Goal: Task Accomplishment & Management: Use online tool/utility

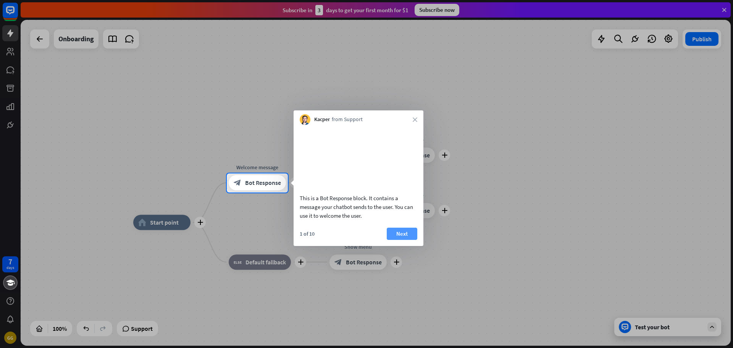
click at [394, 239] on button "Next" at bounding box center [402, 233] width 31 height 12
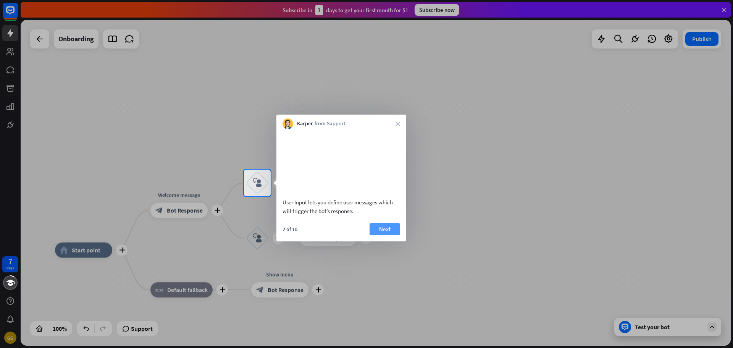
click at [391, 235] on button "Next" at bounding box center [384, 229] width 31 height 12
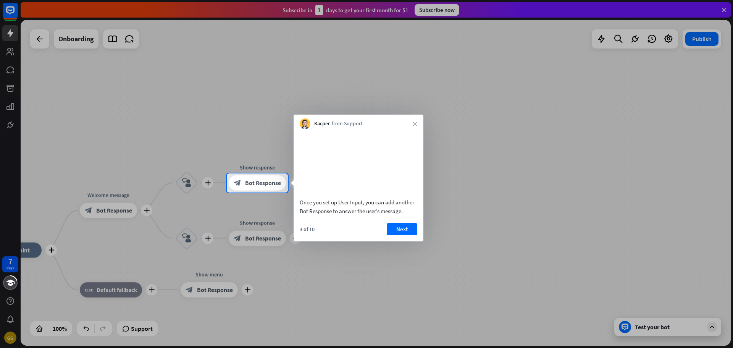
click at [391, 235] on button "Next" at bounding box center [402, 229] width 31 height 12
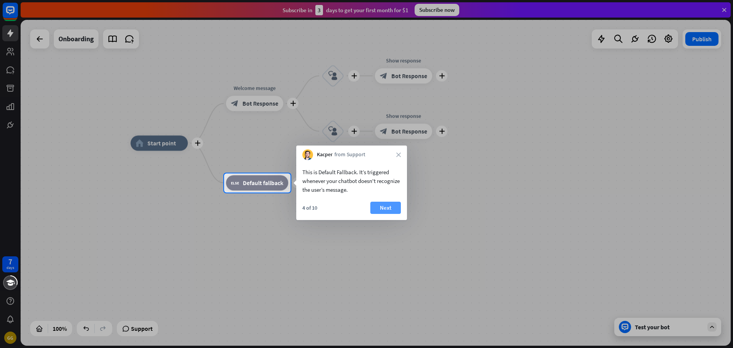
click at [385, 205] on button "Next" at bounding box center [385, 207] width 31 height 12
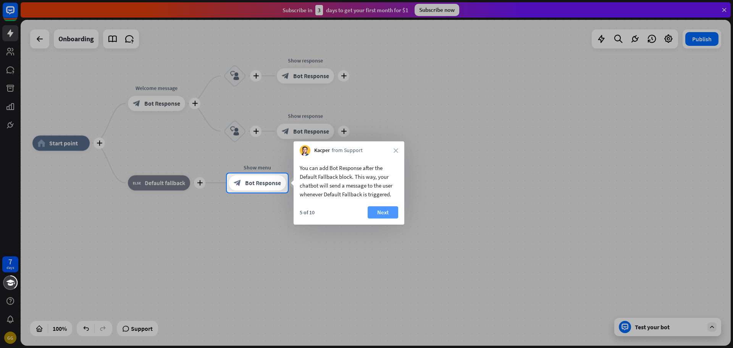
click at [392, 214] on button "Next" at bounding box center [382, 212] width 31 height 12
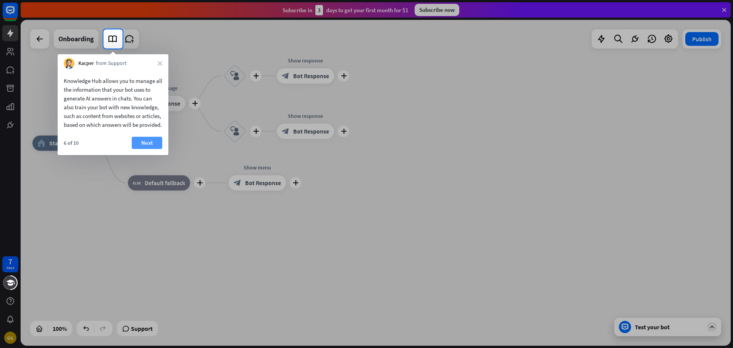
click at [153, 149] on button "Next" at bounding box center [147, 143] width 31 height 12
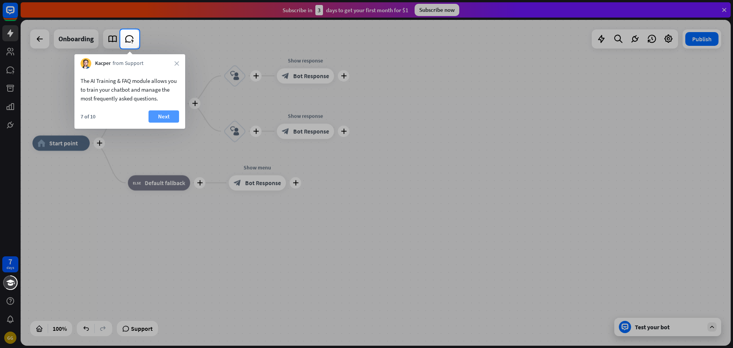
click at [156, 114] on button "Next" at bounding box center [163, 116] width 31 height 12
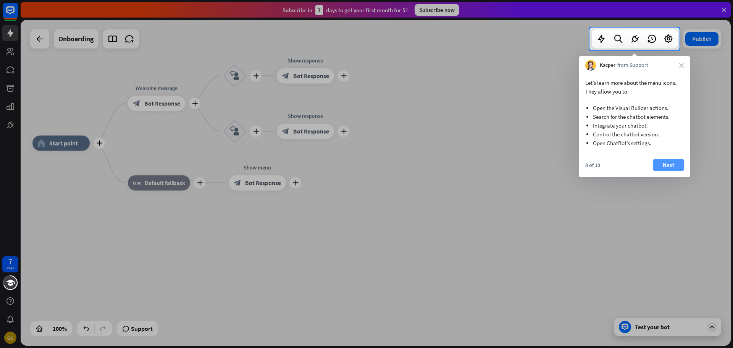
click at [665, 164] on button "Next" at bounding box center [668, 165] width 31 height 12
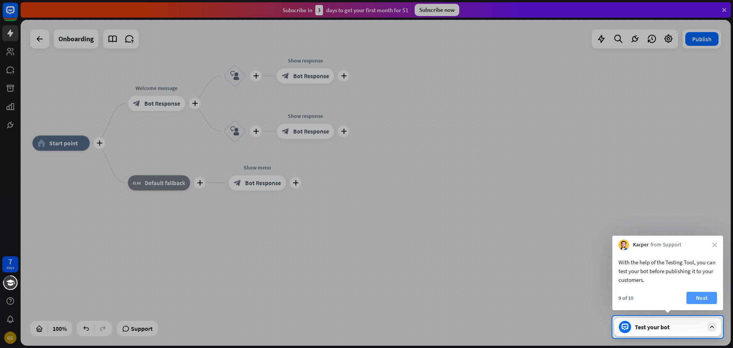
click at [702, 299] on button "Next" at bounding box center [701, 298] width 31 height 12
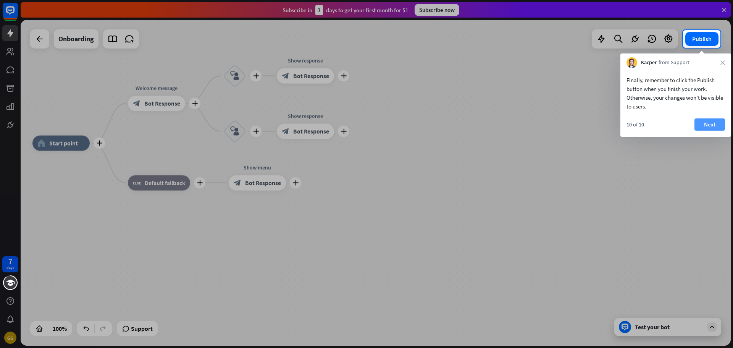
click at [700, 124] on button "Next" at bounding box center [709, 124] width 31 height 12
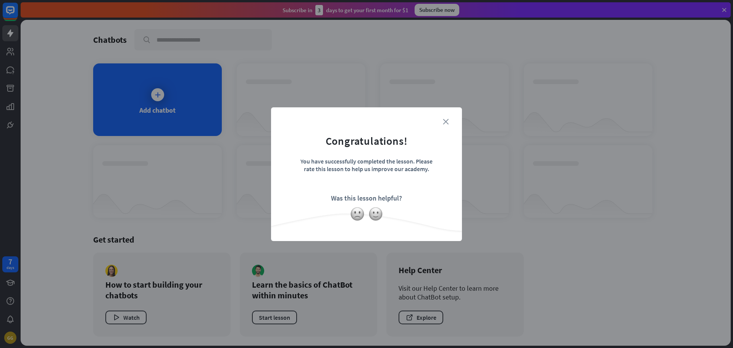
click at [444, 119] on icon "close" at bounding box center [446, 122] width 6 height 6
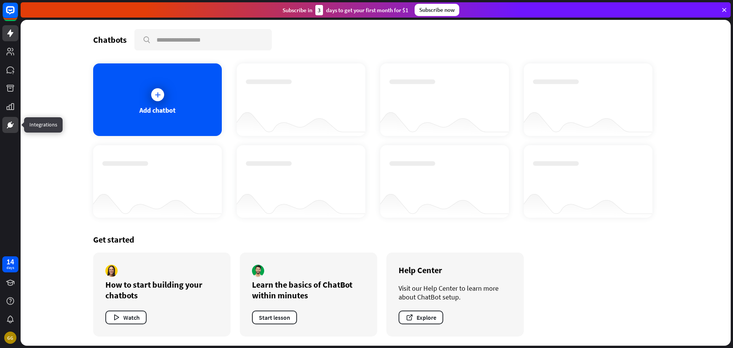
click at [3, 121] on link at bounding box center [10, 125] width 16 height 16
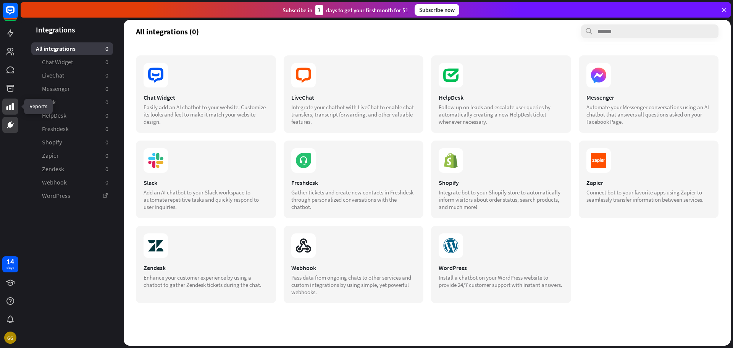
click at [13, 107] on icon at bounding box center [10, 106] width 8 height 7
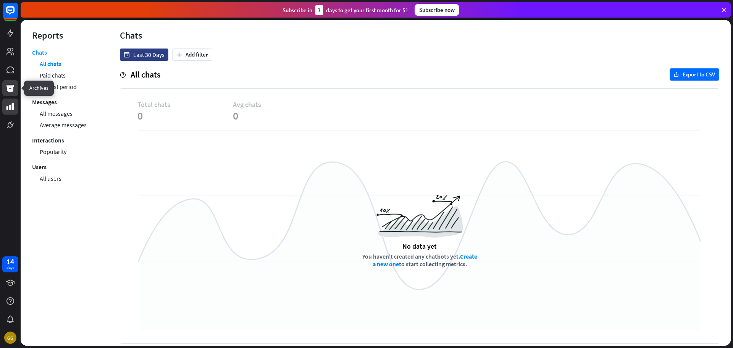
click at [10, 85] on icon at bounding box center [10, 88] width 8 height 7
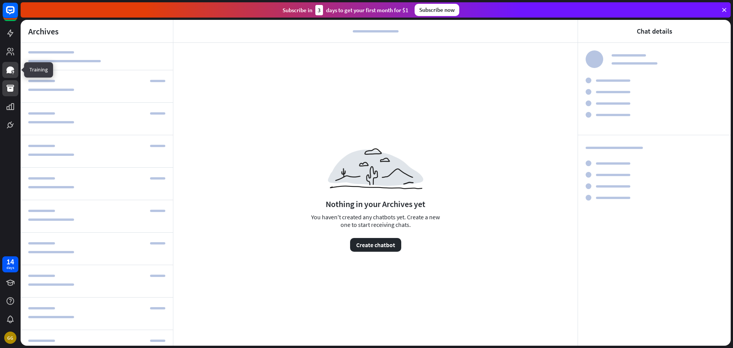
click at [13, 72] on icon at bounding box center [13, 72] width 2 height 2
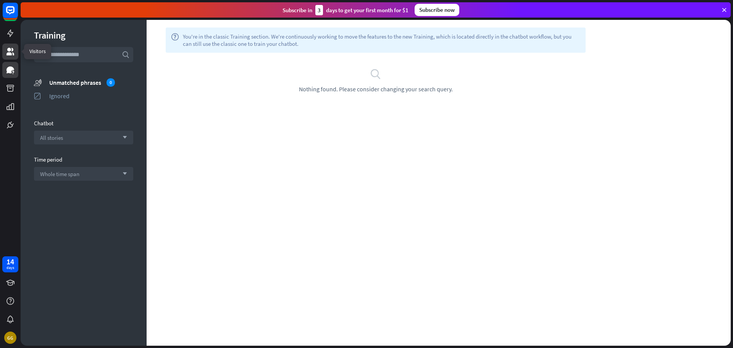
click at [10, 52] on icon at bounding box center [10, 51] width 9 height 9
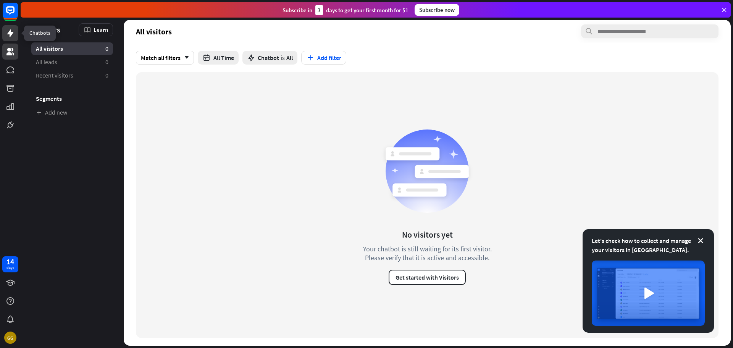
click at [11, 35] on icon at bounding box center [10, 33] width 6 height 8
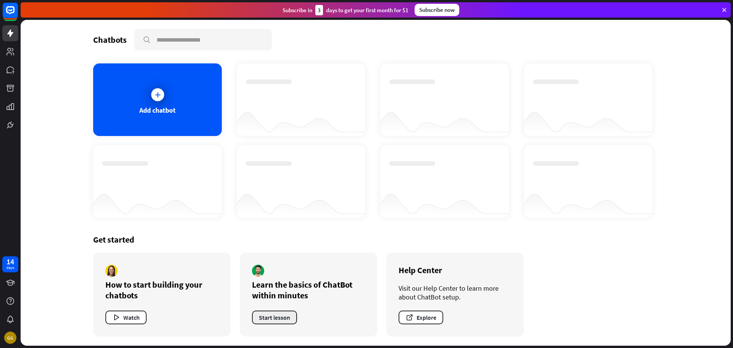
click at [288, 321] on button "Start lesson" at bounding box center [274, 317] width 45 height 14
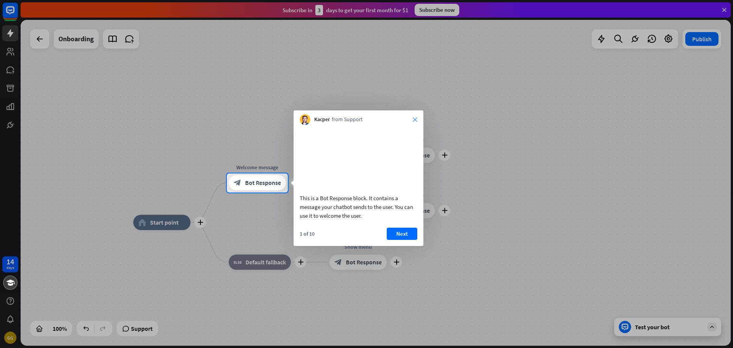
click at [414, 118] on icon "close" at bounding box center [414, 119] width 5 height 5
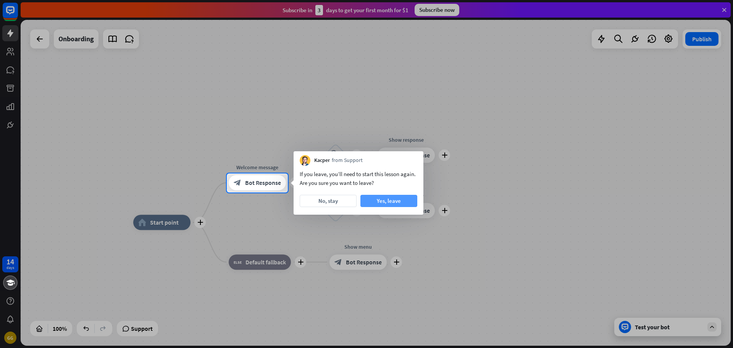
click at [373, 202] on button "Yes, leave" at bounding box center [388, 201] width 57 height 12
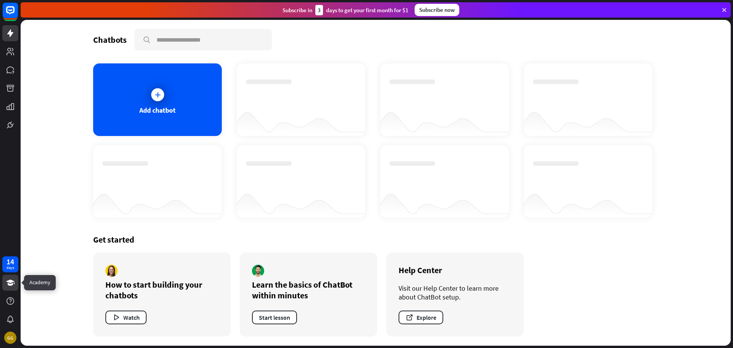
click at [14, 283] on icon at bounding box center [10, 282] width 8 height 6
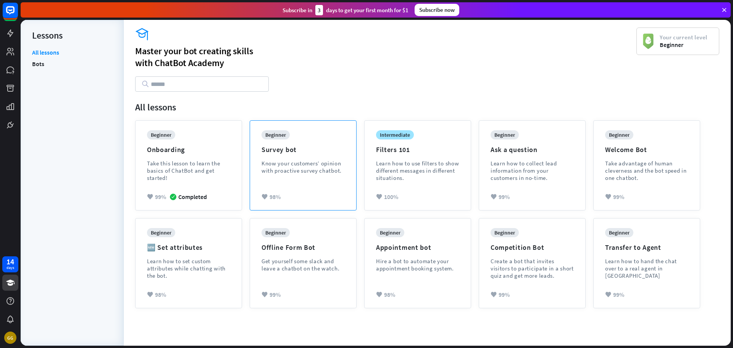
click at [310, 185] on div "beginner Survey bot Know your customers’ opinion with proactive survey chatbot." at bounding box center [302, 157] width 83 height 55
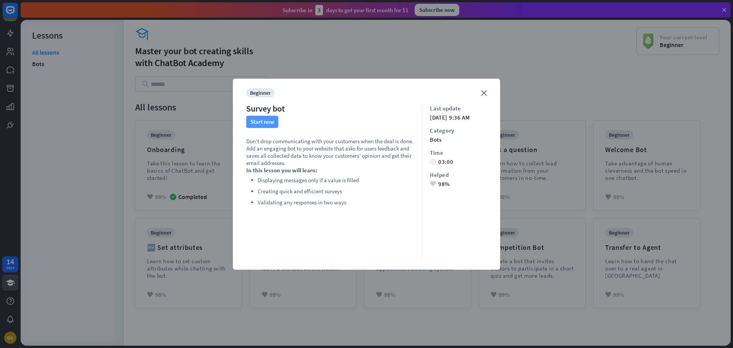
click at [262, 127] on button "Start now" at bounding box center [262, 122] width 32 height 12
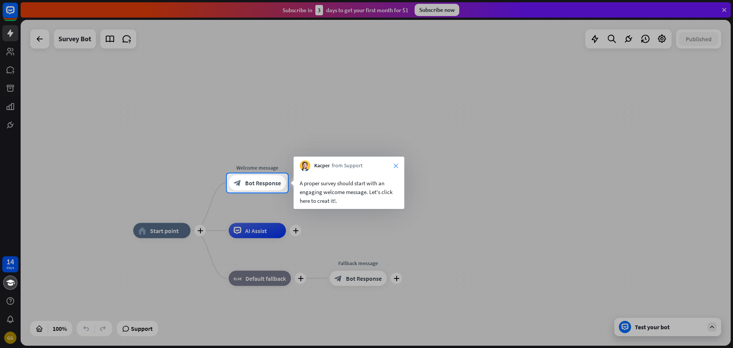
click at [396, 164] on icon "close" at bounding box center [395, 165] width 5 height 5
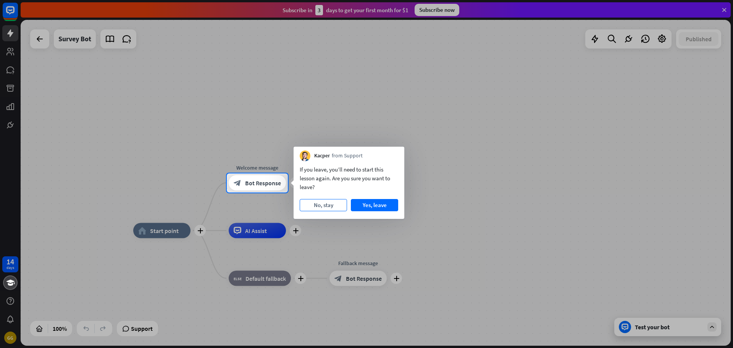
click at [327, 203] on button "No, stay" at bounding box center [323, 205] width 47 height 12
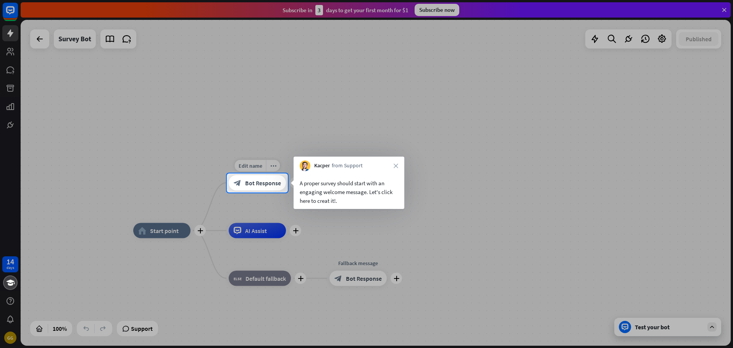
click at [250, 179] on span "Bot Response" at bounding box center [263, 183] width 36 height 8
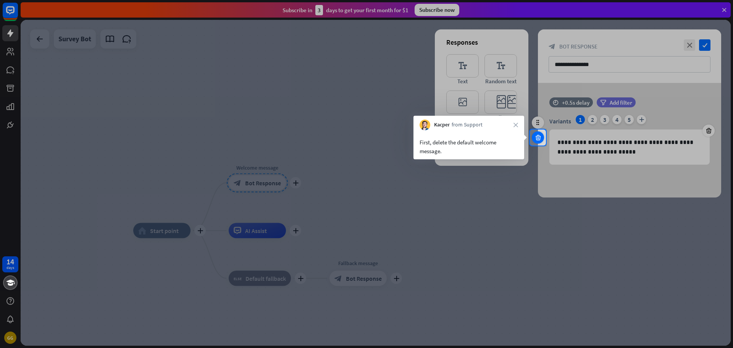
click at [539, 139] on icon at bounding box center [537, 137] width 7 height 7
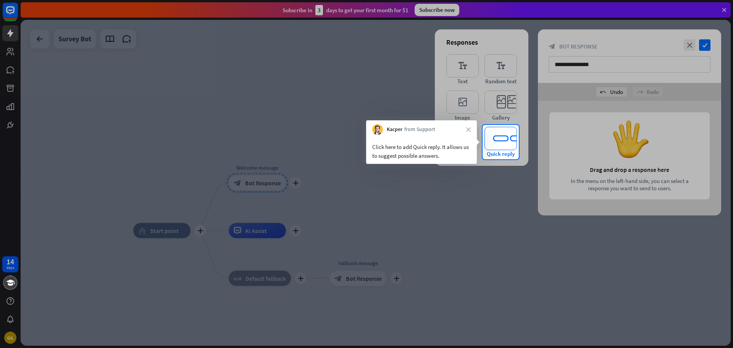
click at [494, 146] on icon "editor_quick_replies" at bounding box center [500, 138] width 32 height 23
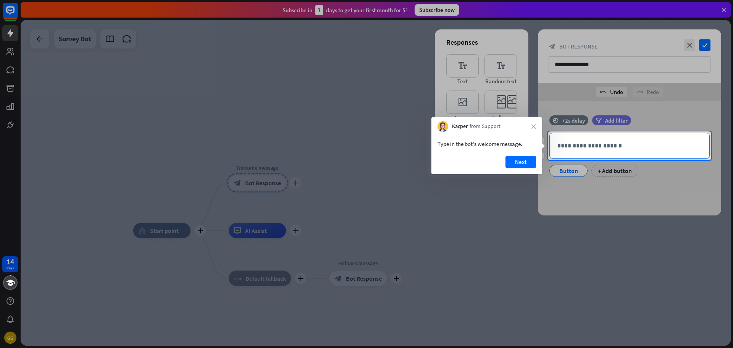
click at [568, 148] on p "**********" at bounding box center [629, 146] width 144 height 10
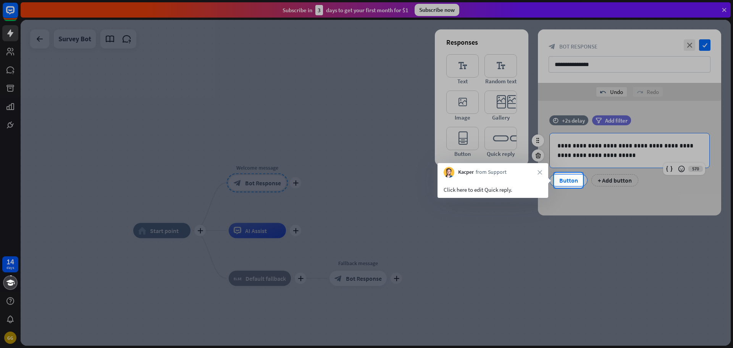
click at [567, 180] on div "Button" at bounding box center [568, 179] width 25 height 11
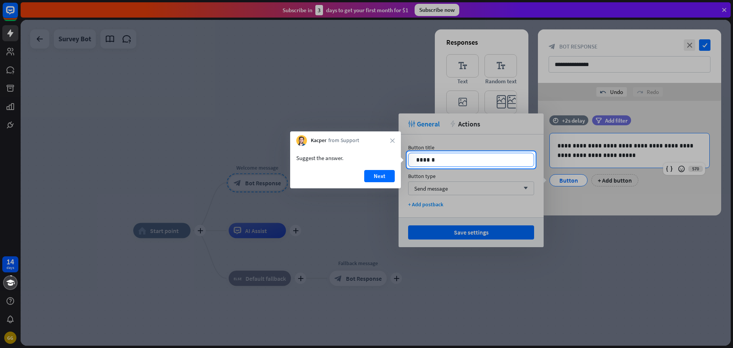
click at [424, 162] on p "******" at bounding box center [471, 160] width 110 height 10
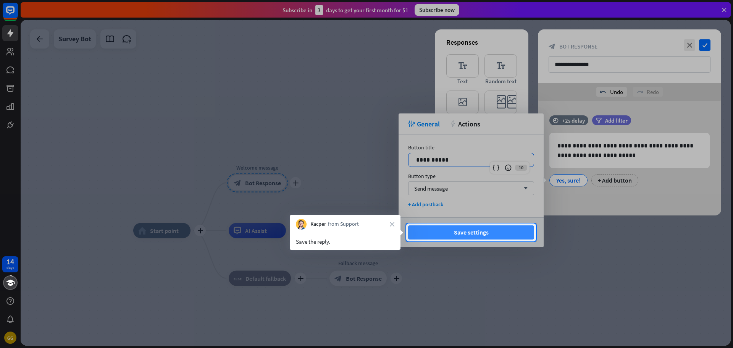
click at [439, 237] on button "Save settings" at bounding box center [471, 232] width 126 height 14
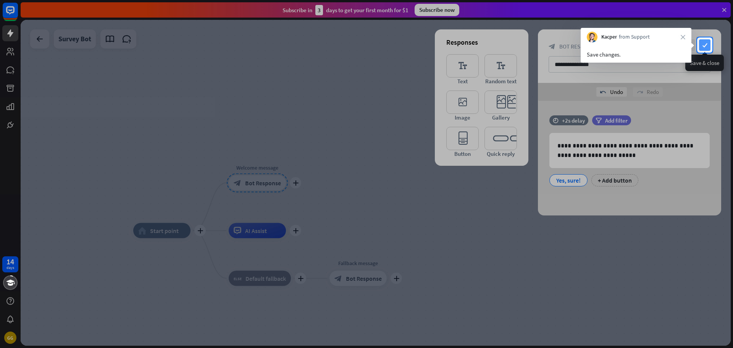
click at [708, 43] on icon "check" at bounding box center [704, 44] width 11 height 11
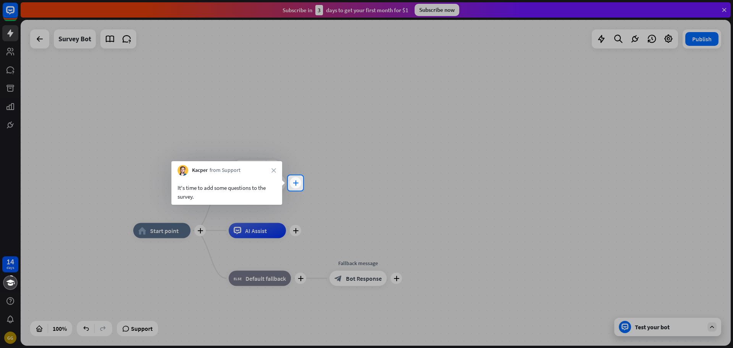
click at [298, 184] on div "plus" at bounding box center [295, 182] width 11 height 11
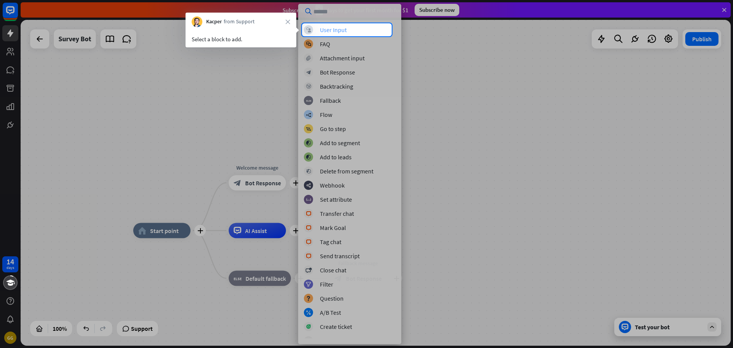
click at [346, 29] on div "User Input" at bounding box center [333, 30] width 27 height 8
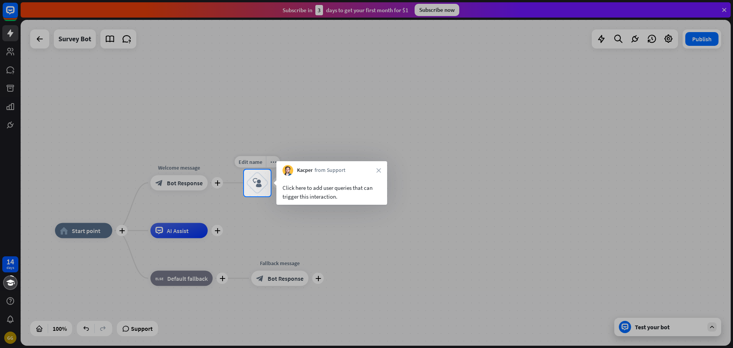
click at [259, 182] on icon "block_user_input" at bounding box center [257, 182] width 9 height 9
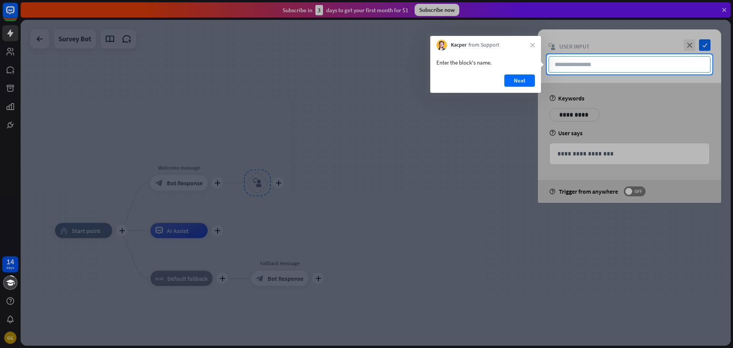
click at [567, 65] on input "text" at bounding box center [629, 64] width 162 height 16
type input "**"
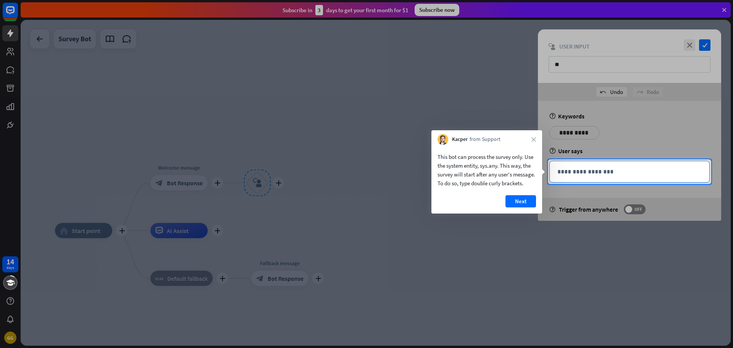
click at [566, 174] on p "**********" at bounding box center [629, 172] width 144 height 10
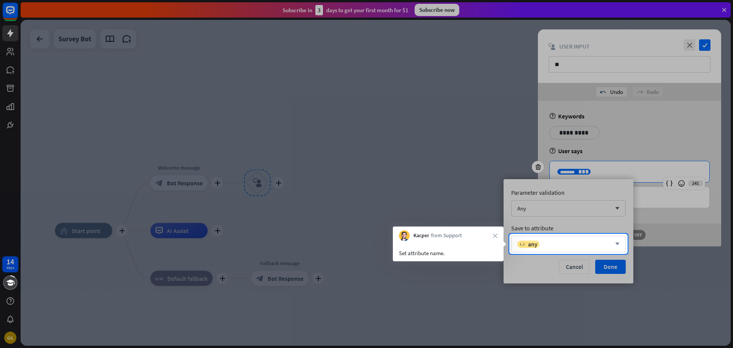
click at [552, 246] on div "variable any" at bounding box center [564, 244] width 94 height 8
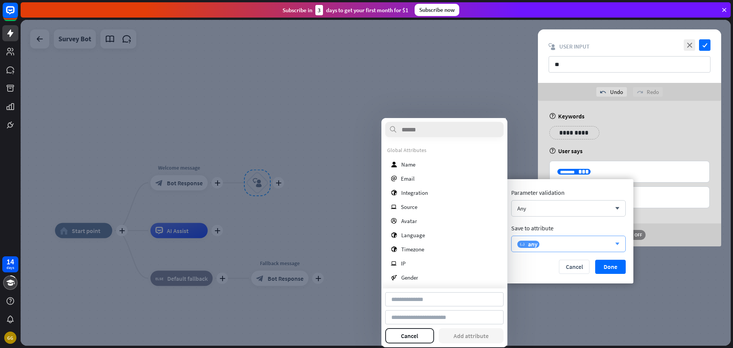
type input "**********"
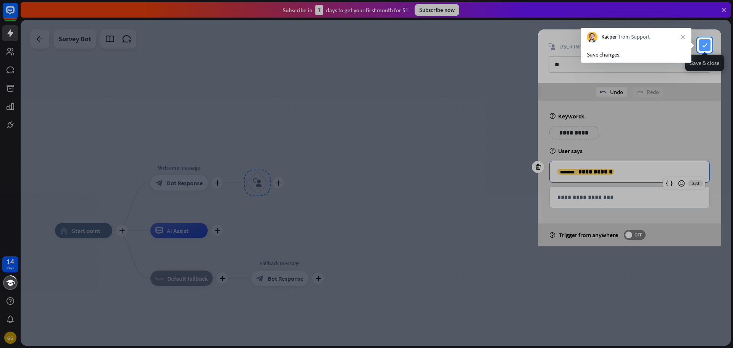
click at [707, 48] on icon "check" at bounding box center [704, 44] width 11 height 11
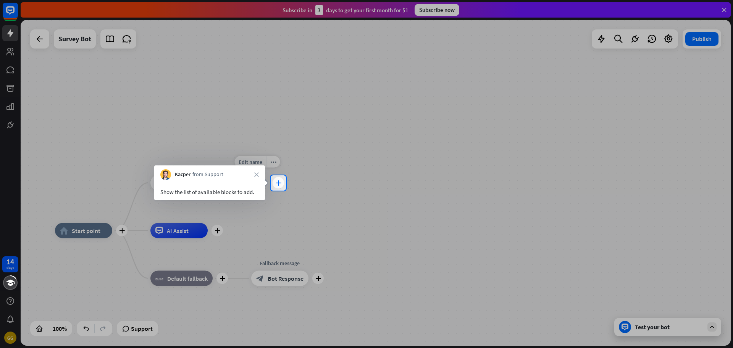
click at [277, 183] on icon "plus" at bounding box center [278, 182] width 6 height 5
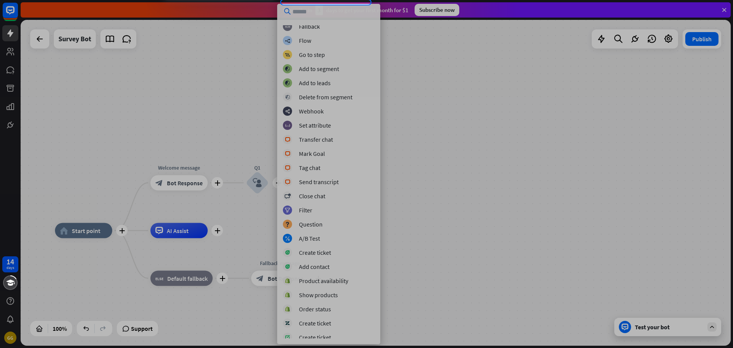
scroll to position [63, 0]
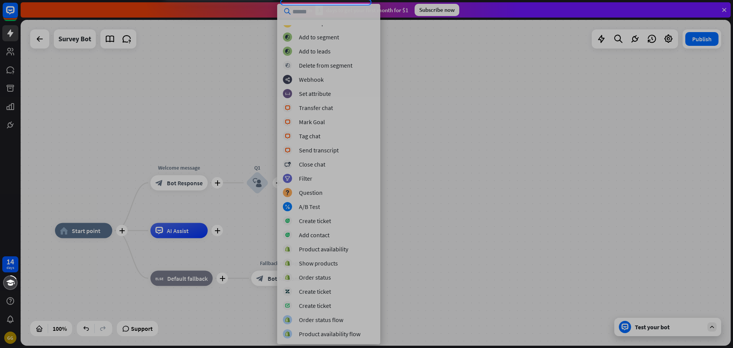
drag, startPoint x: 379, startPoint y: 90, endPoint x: 374, endPoint y: 49, distance: 40.7
click at [375, 55] on div at bounding box center [366, 176] width 733 height 343
click at [230, 180] on div at bounding box center [366, 176] width 733 height 343
click at [474, 66] on div at bounding box center [366, 176] width 733 height 343
click at [395, 122] on div at bounding box center [366, 176] width 733 height 343
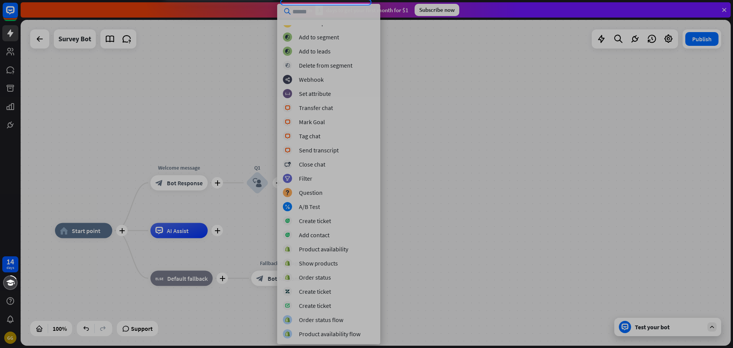
drag, startPoint x: 371, startPoint y: 139, endPoint x: 375, endPoint y: 138, distance: 4.2
click at [375, 139] on div at bounding box center [366, 176] width 733 height 343
drag, startPoint x: 377, startPoint y: 136, endPoint x: 380, endPoint y: 118, distance: 18.2
click at [380, 118] on div at bounding box center [366, 176] width 733 height 343
click at [351, 187] on div at bounding box center [366, 176] width 733 height 343
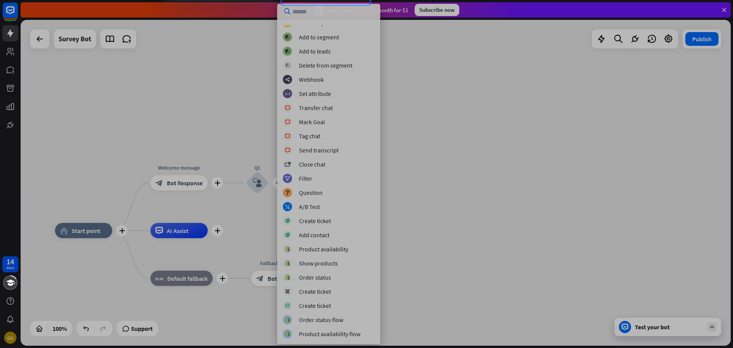
click at [355, 181] on div at bounding box center [366, 176] width 733 height 343
click at [5, 106] on div at bounding box center [366, 176] width 733 height 343
click at [110, 159] on div at bounding box center [366, 176] width 733 height 343
